Goal: Task Accomplishment & Management: Use online tool/utility

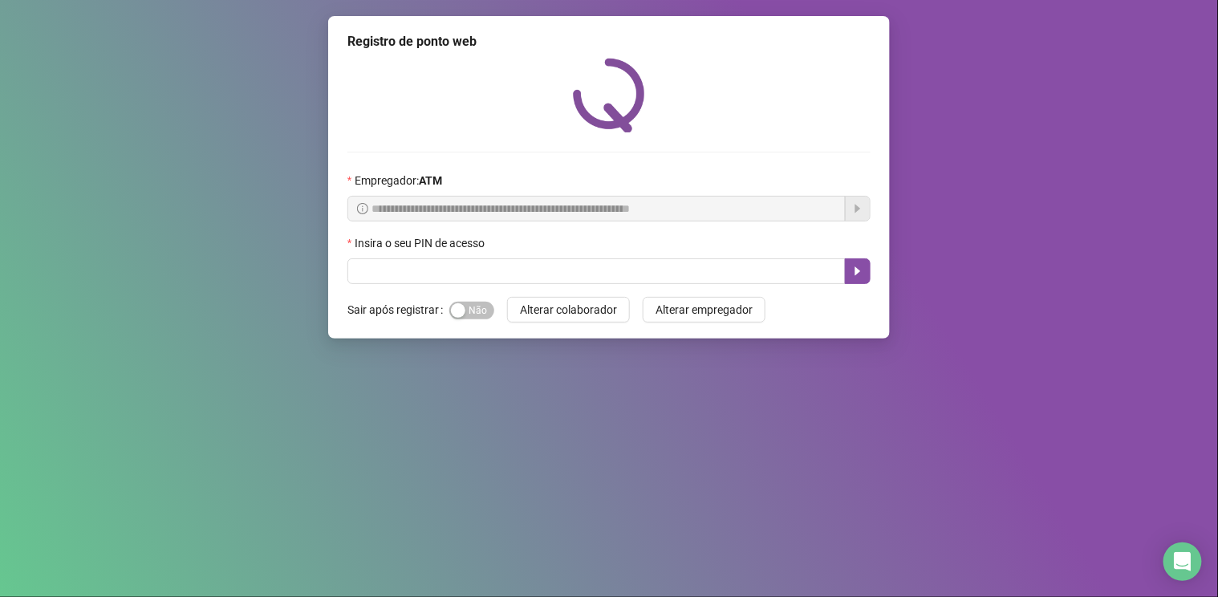
click at [420, 276] on input "text" at bounding box center [596, 271] width 498 height 26
type input "*****"
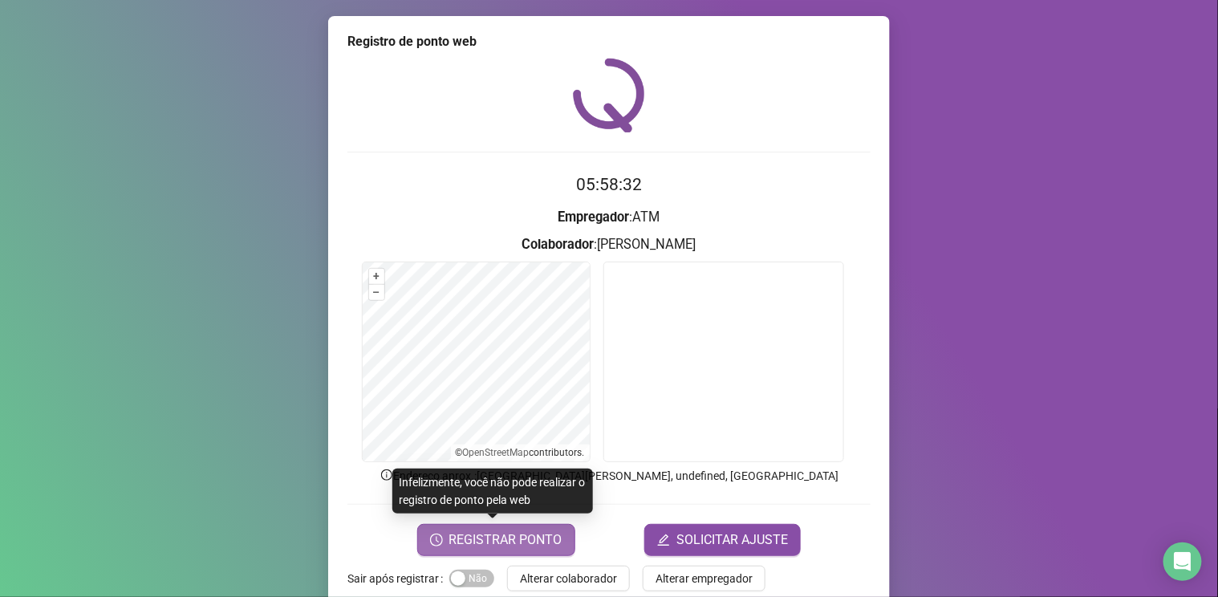
click at [508, 549] on button "REGISTRAR PONTO" at bounding box center [496, 540] width 158 height 32
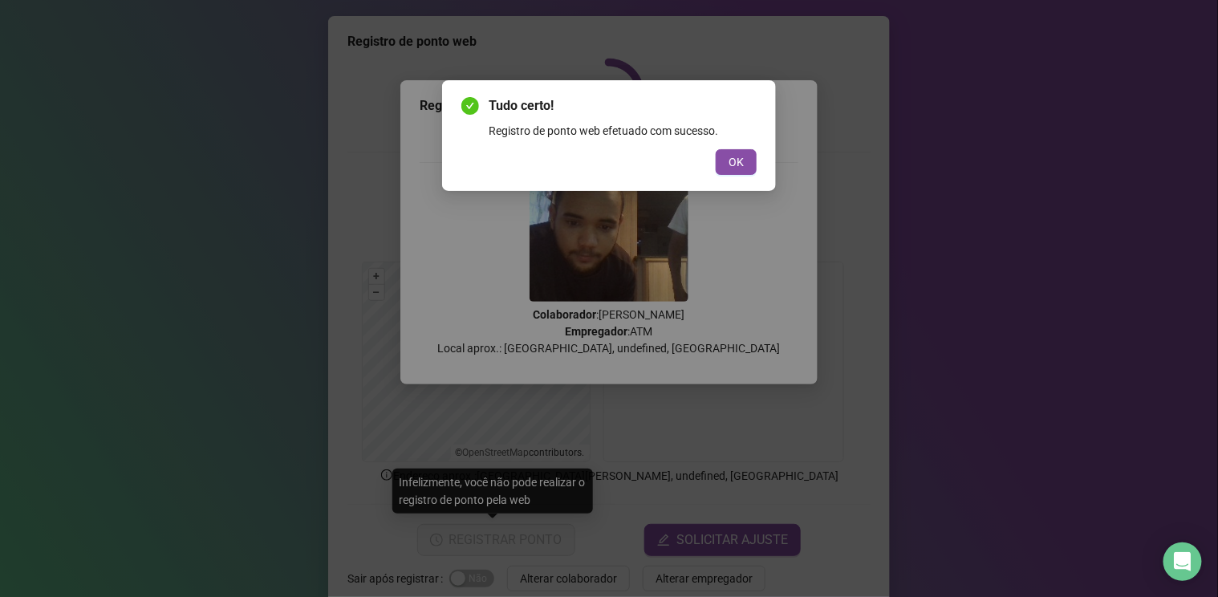
drag, startPoint x: 742, startPoint y: 169, endPoint x: 716, endPoint y: 91, distance: 82.7
click at [741, 163] on span "OK" at bounding box center [735, 162] width 15 height 18
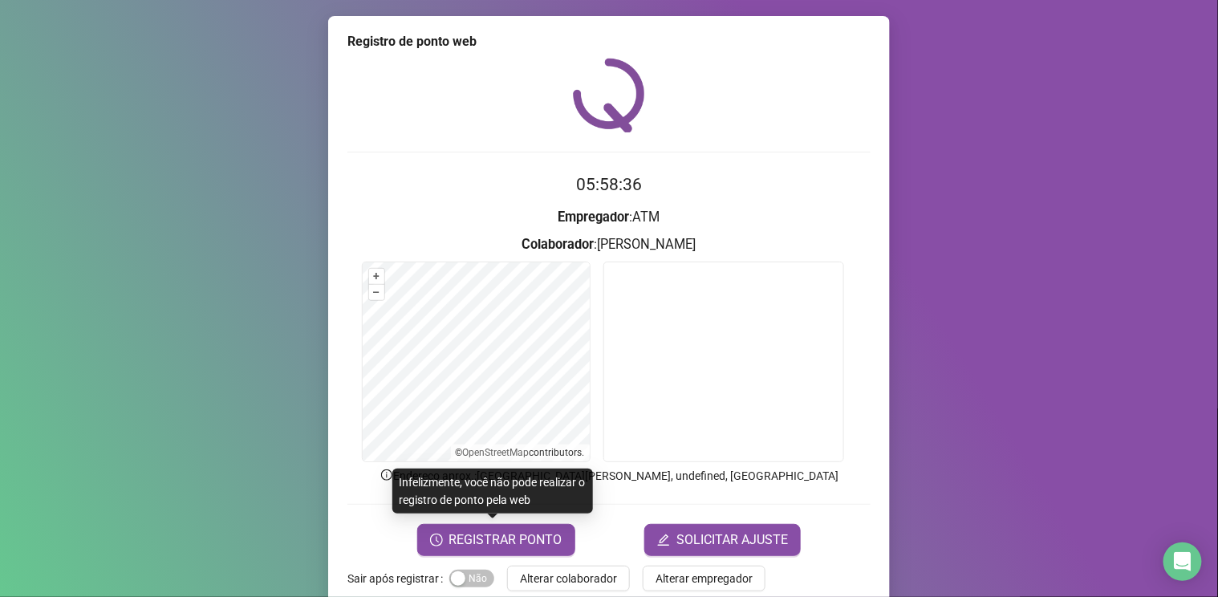
click at [737, 47] on div "Registro de ponto web 05:58:36 Empregador : ATM Colaborador : [PERSON_NAME] + –…" at bounding box center [609, 311] width 562 height 591
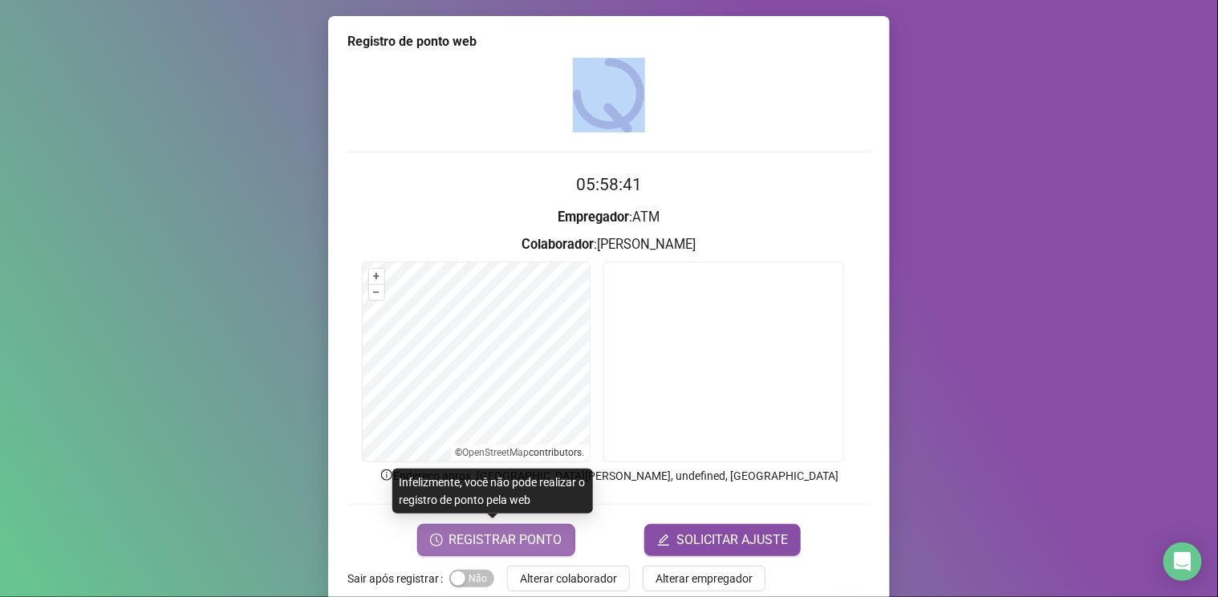
click at [532, 530] on span "REGISTRAR PONTO" at bounding box center [505, 539] width 113 height 19
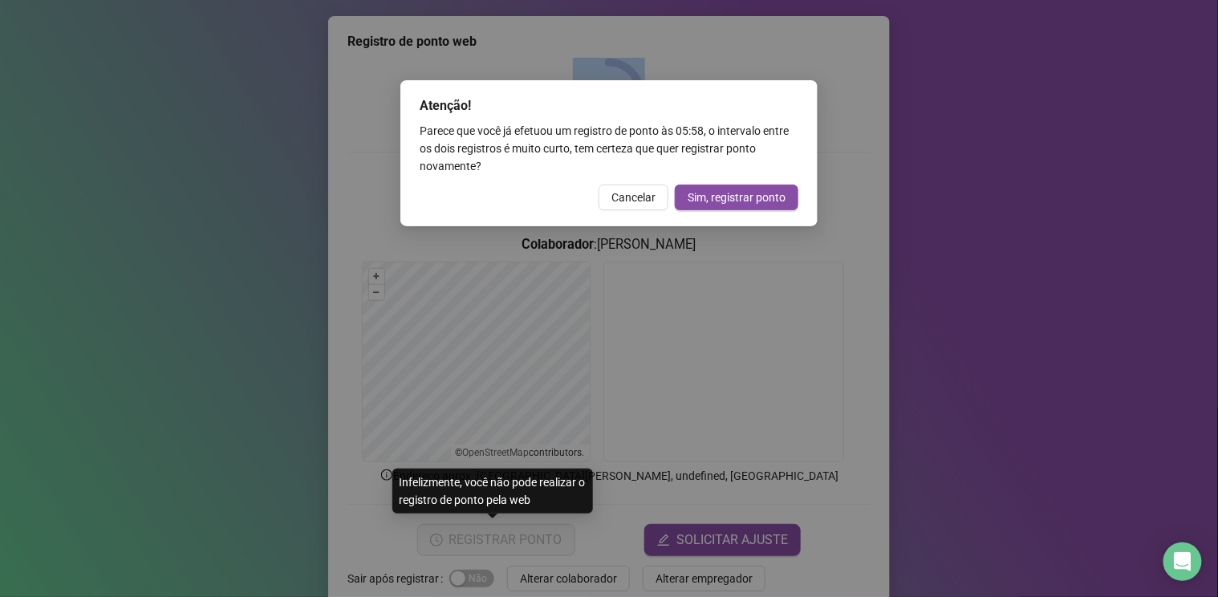
drag, startPoint x: 617, startPoint y: 198, endPoint x: 542, endPoint y: 290, distance: 118.0
click at [616, 203] on span "Cancelar" at bounding box center [633, 198] width 44 height 18
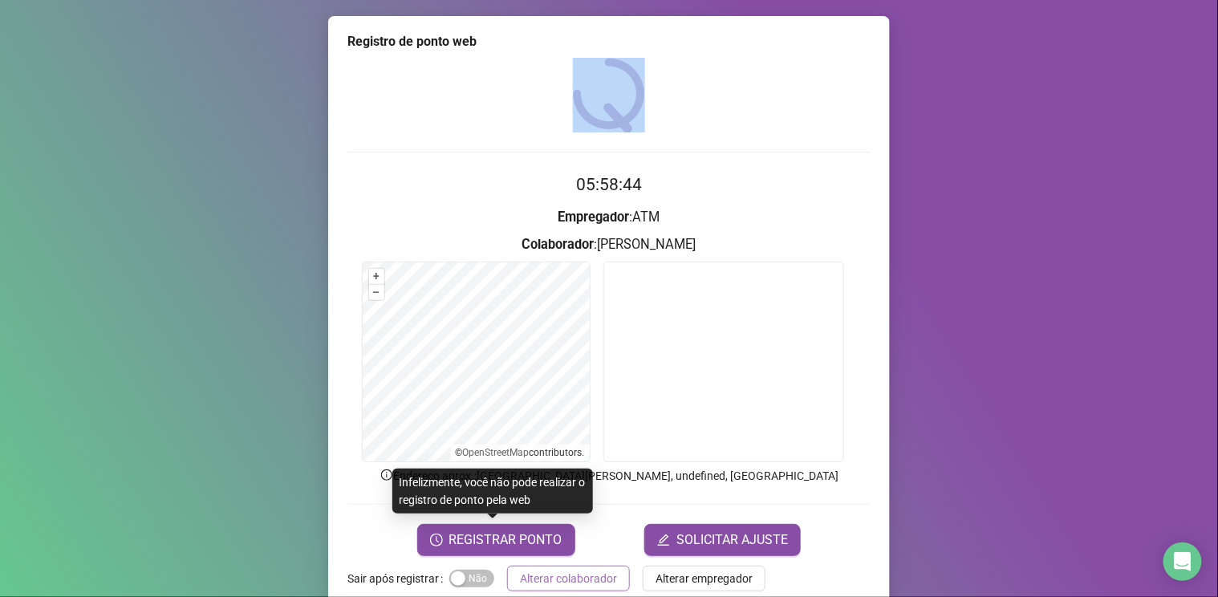
click at [541, 574] on span "Alterar colaborador" at bounding box center [568, 579] width 97 height 18
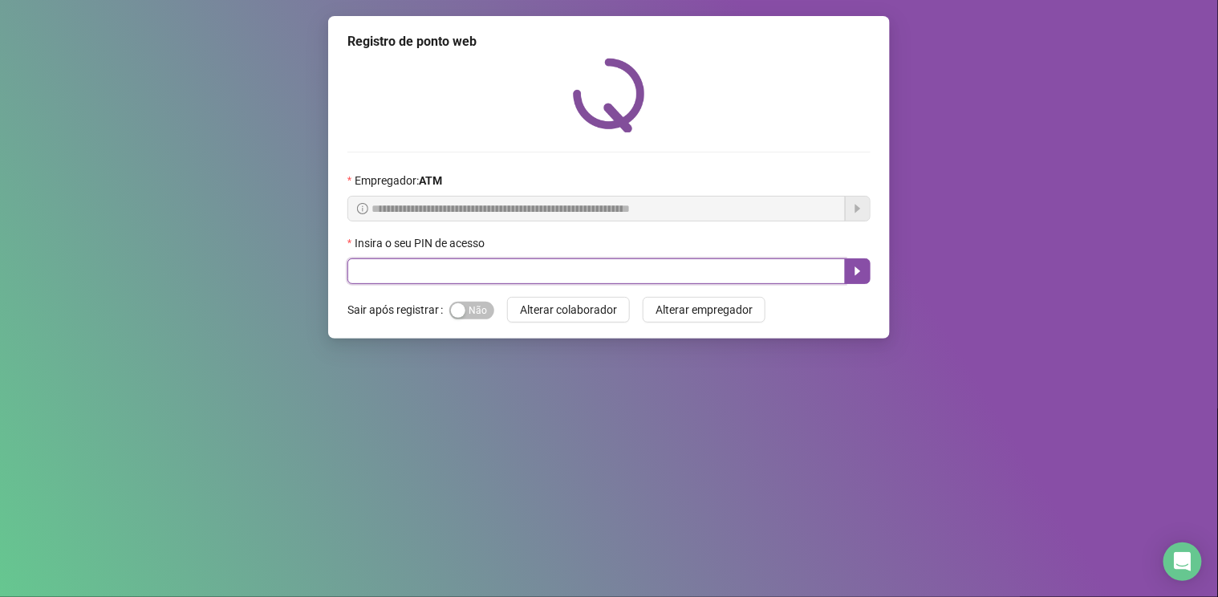
drag, startPoint x: 480, startPoint y: 278, endPoint x: 472, endPoint y: 281, distance: 8.4
click at [475, 280] on input "text" at bounding box center [596, 271] width 498 height 26
type input "****"
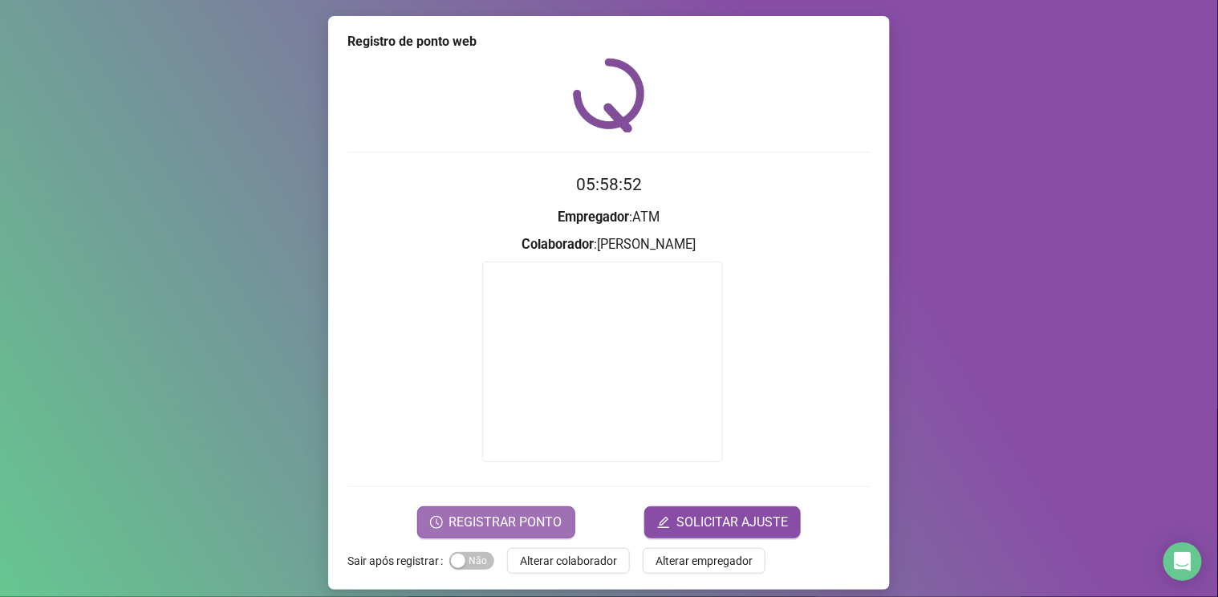
click at [501, 526] on span "REGISTRAR PONTO" at bounding box center [505, 522] width 113 height 19
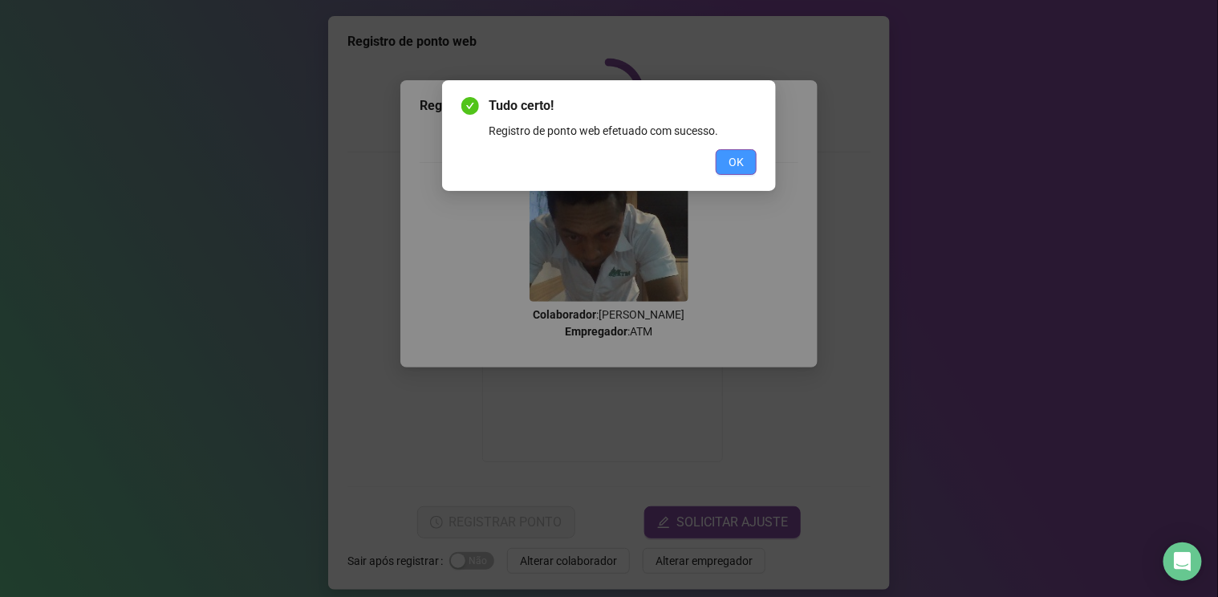
click at [730, 160] on span "OK" at bounding box center [735, 162] width 15 height 18
